Goal: Use online tool/utility: Utilize a website feature to perform a specific function

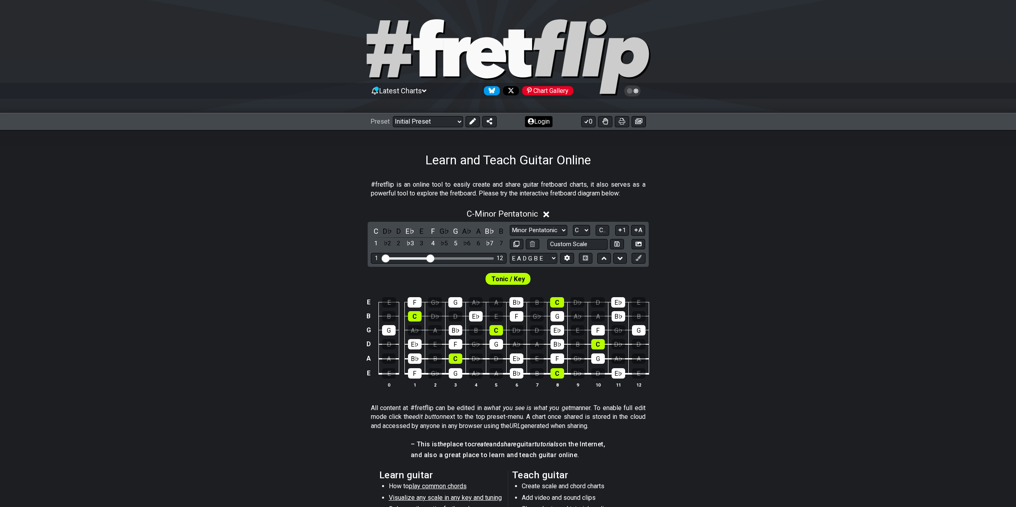
click at [533, 120] on button "Login" at bounding box center [539, 121] width 28 height 11
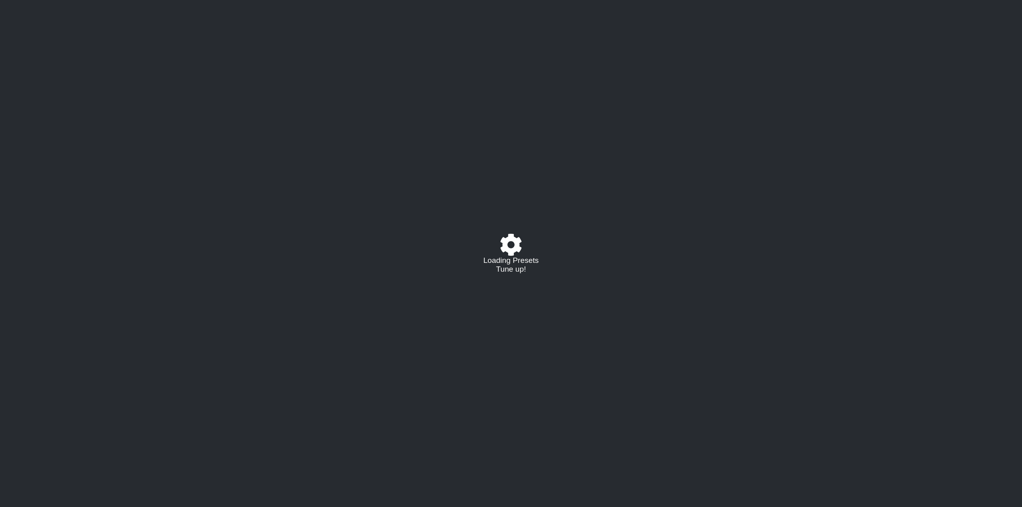
select select "C"
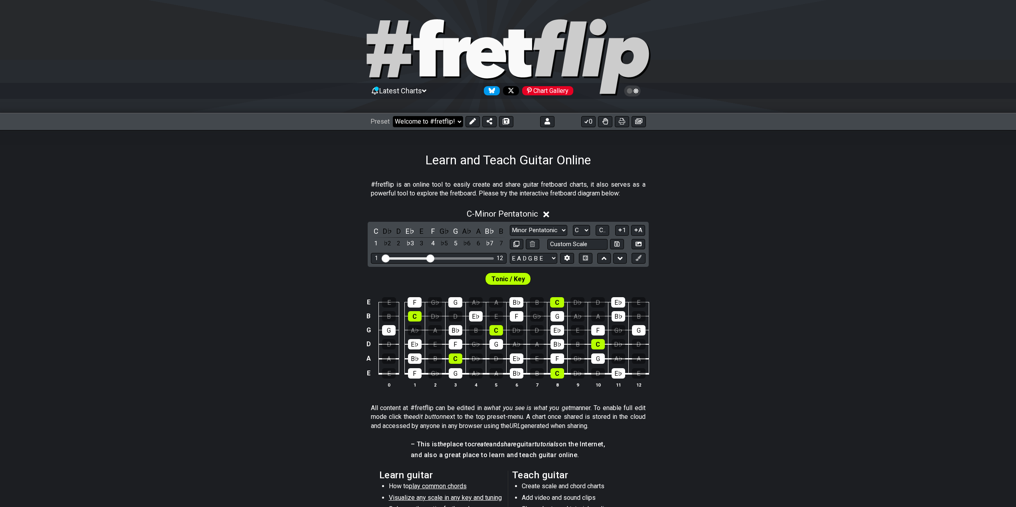
click at [437, 119] on select "Welcome to #fretflip! Initial Preset Custom Preset Minor Pentatonic Major Penta…" at bounding box center [428, 121] width 70 height 11
click at [393, 116] on select "Welcome to #fretflip! Initial Preset Custom Preset Learn and Teach Guitar Onlin…" at bounding box center [428, 121] width 70 height 11
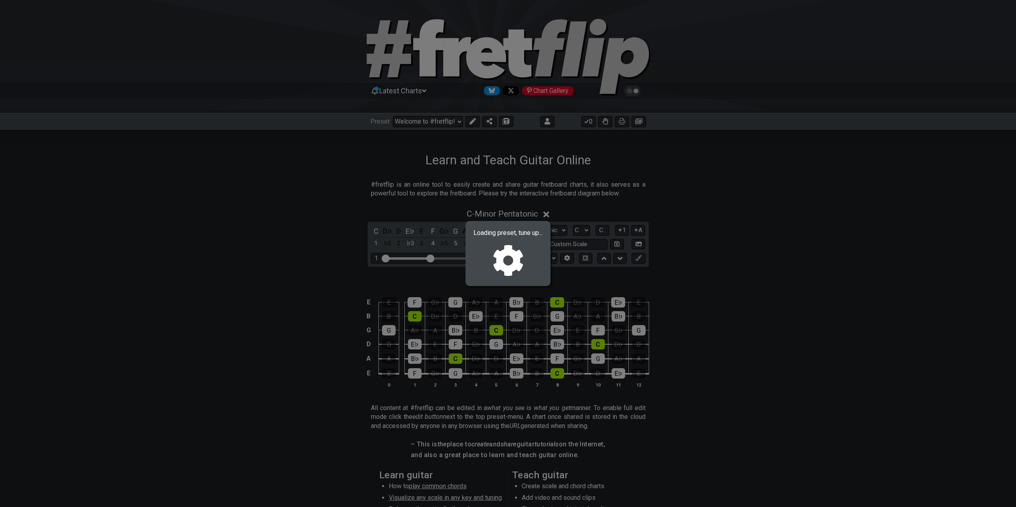
select select "/02NJHAMV"
select select "Minor / Aeolian"
select select "B E A D G B E"
select select "C"
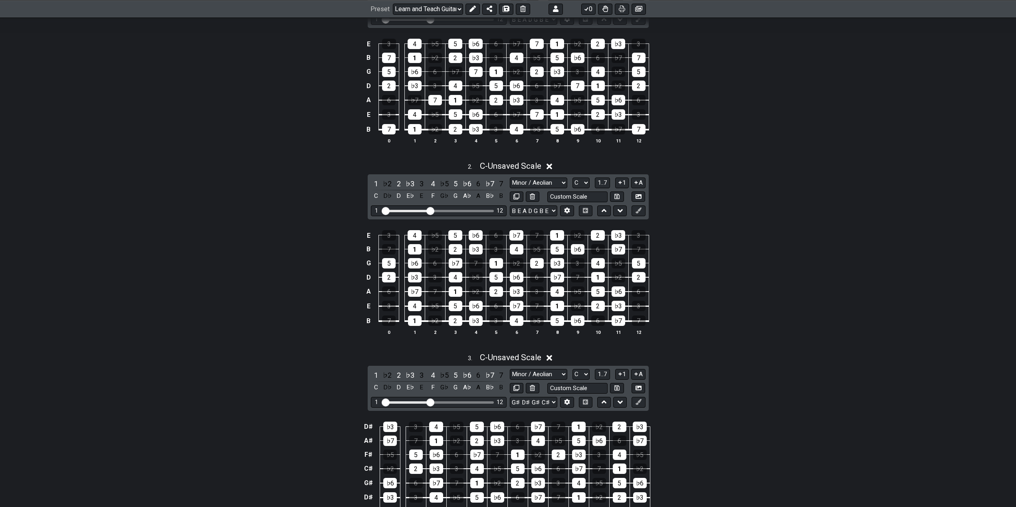
scroll to position [359, 0]
